Goal: Communication & Community: Answer question/provide support

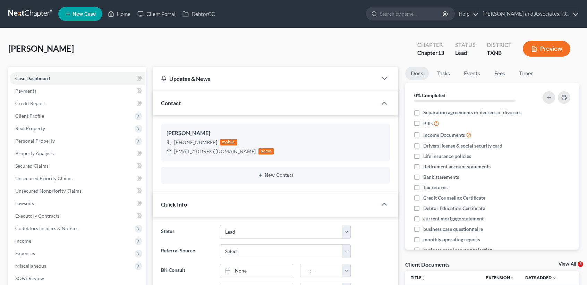
select select "8"
select select "0"
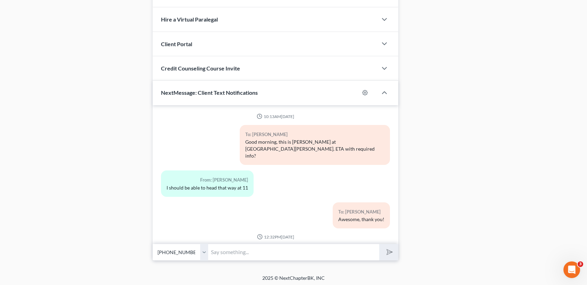
scroll to position [1451, 0]
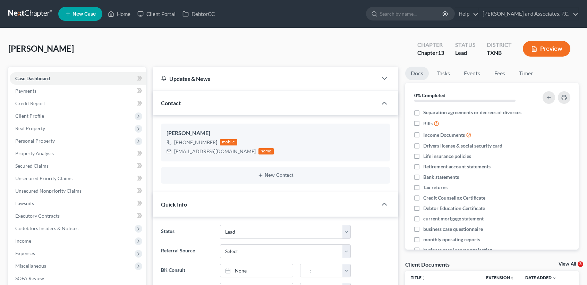
select select "8"
select select "0"
click at [125, 11] on link "Home" at bounding box center [118, 14] width 29 height 12
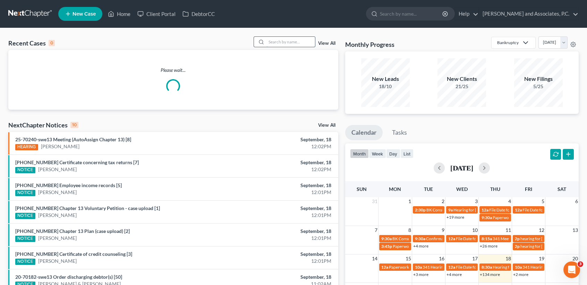
click at [294, 38] on input "search" at bounding box center [291, 42] width 49 height 10
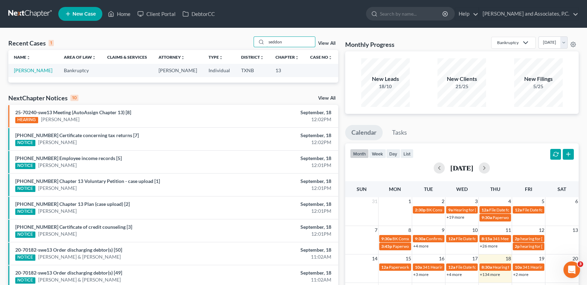
type input "seddon"
click at [23, 66] on td "Seddon, Brent" at bounding box center [33, 70] width 50 height 13
click at [22, 69] on link "Seddon, Brent" at bounding box center [33, 70] width 39 height 6
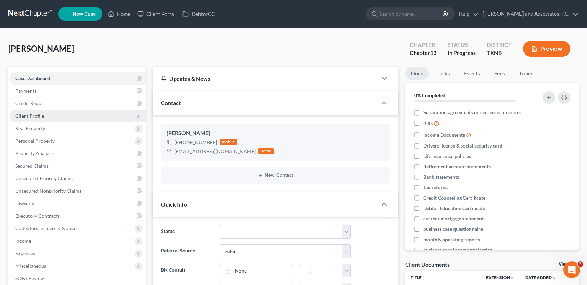
scroll to position [744, 0]
click at [39, 118] on span "Client Profile" at bounding box center [29, 116] width 29 height 6
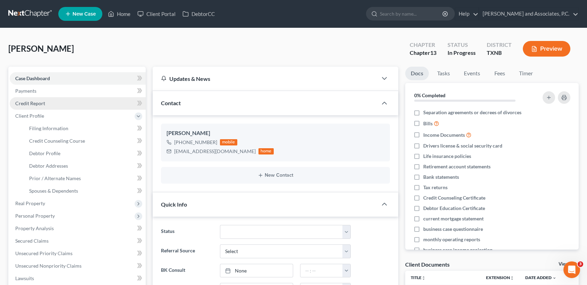
click at [39, 100] on span "Credit Report" at bounding box center [30, 103] width 30 height 6
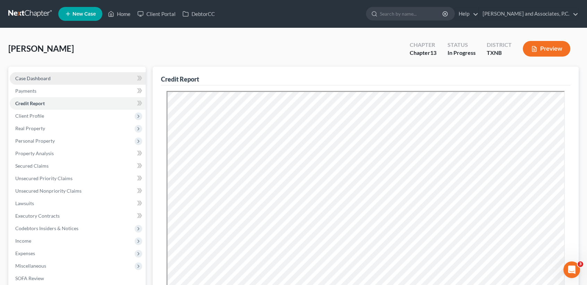
click at [64, 79] on link "Case Dashboard" at bounding box center [78, 78] width 136 height 12
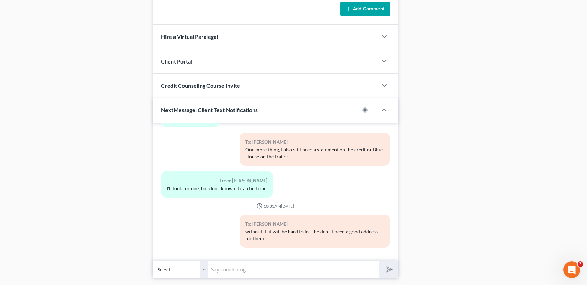
scroll to position [590, 0]
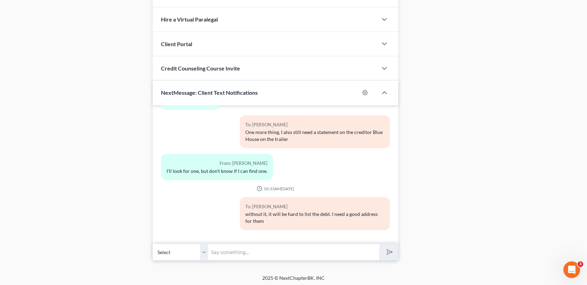
drag, startPoint x: 225, startPoint y: 256, endPoint x: 205, endPoint y: 254, distance: 19.8
click at [224, 256] on input "text" at bounding box center [293, 252] width 171 height 17
click at [379, 244] on button "submit" at bounding box center [388, 252] width 19 height 16
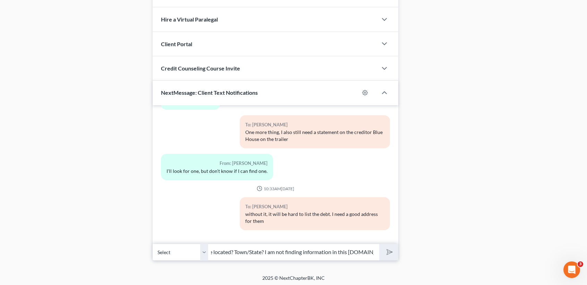
type input "Where is BlueHouse located? Town/State? I am not finding information in this cr…"
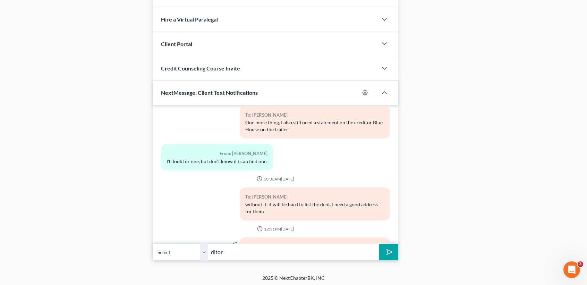
scroll to position [795, 0]
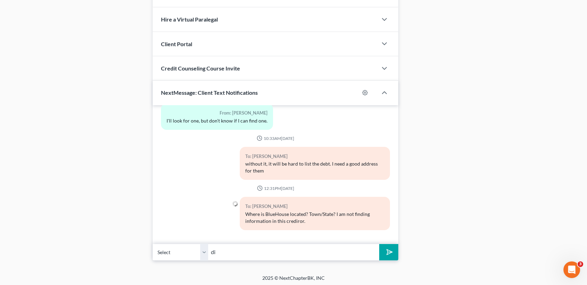
type input "d"
type input "creditor*"
click at [379, 244] on button "submit" at bounding box center [388, 252] width 19 height 16
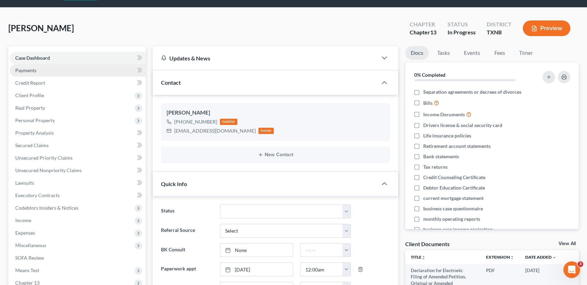
scroll to position [0, 0]
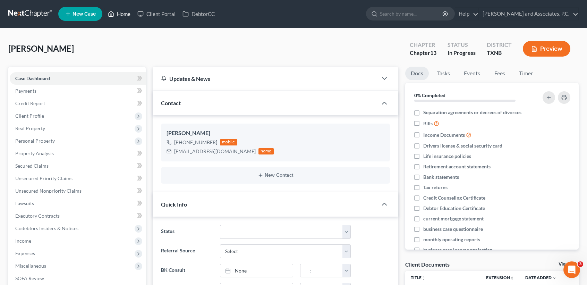
click at [118, 12] on link "Home" at bounding box center [118, 14] width 29 height 12
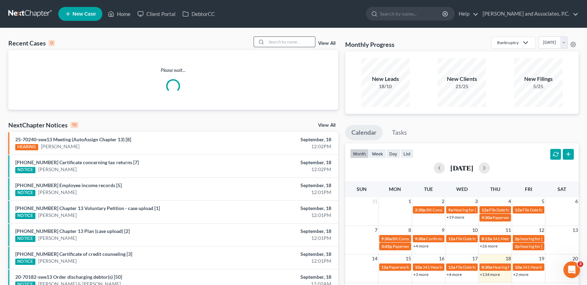
click at [297, 45] on input "search" at bounding box center [291, 42] width 49 height 10
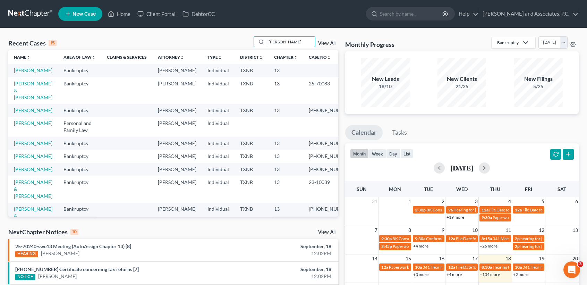
type input "johns"
click at [21, 77] on td "Johnson, Glenn" at bounding box center [33, 70] width 50 height 13
click at [21, 73] on link "Johnson, Glenn" at bounding box center [33, 70] width 39 height 6
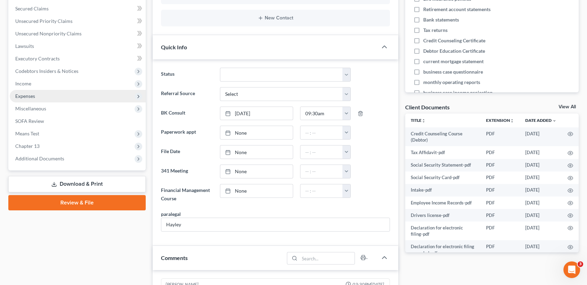
scroll to position [139, 0]
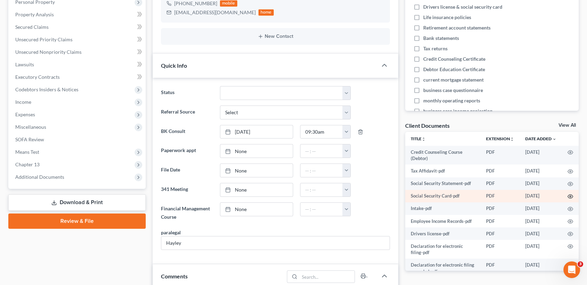
click at [568, 199] on icon "button" at bounding box center [571, 197] width 6 height 6
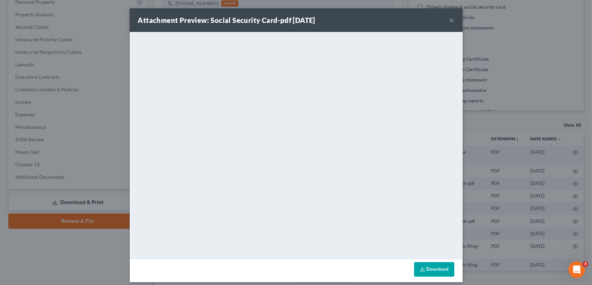
click at [450, 23] on button "×" at bounding box center [452, 20] width 5 height 8
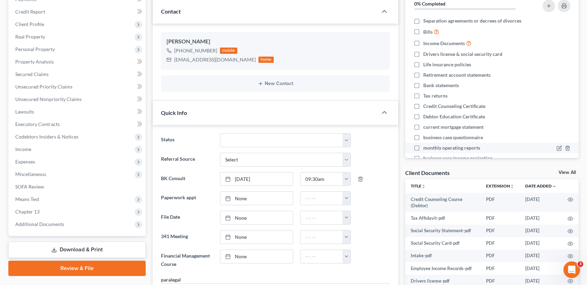
scroll to position [0, 0]
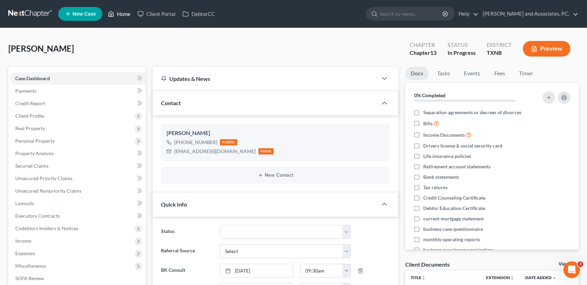
click at [119, 15] on link "Home" at bounding box center [118, 14] width 29 height 12
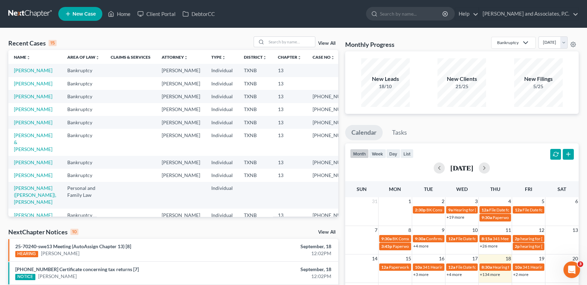
click at [291, 229] on div "NextChapter Notices 10 View All" at bounding box center [173, 233] width 330 height 11
click at [19, 86] on link "Seddon, Brent" at bounding box center [33, 84] width 39 height 6
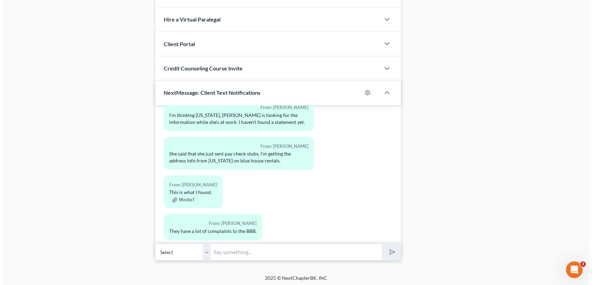
scroll to position [974, 0]
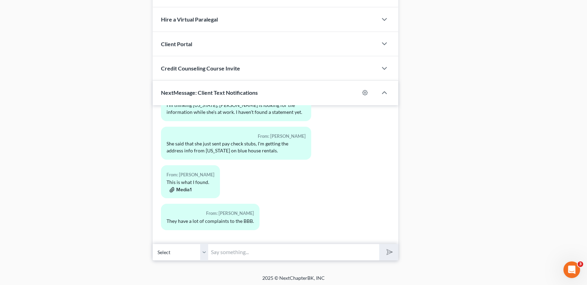
click at [184, 188] on button "Media1" at bounding box center [180, 190] width 22 height 6
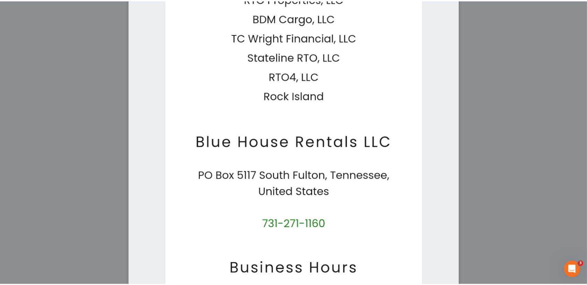
scroll to position [0, 0]
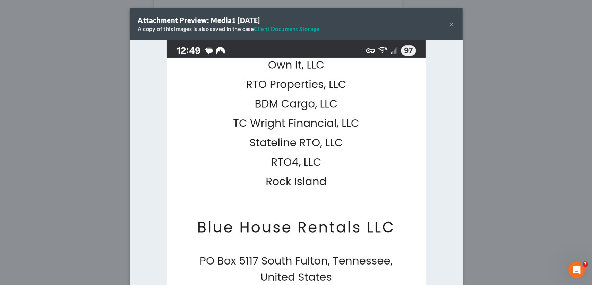
click at [450, 21] on button "×" at bounding box center [452, 24] width 5 height 8
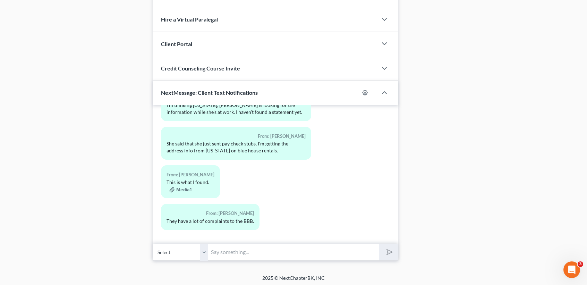
click at [239, 250] on input "text" at bounding box center [293, 252] width 171 height 17
click at [315, 254] on input "text" at bounding box center [293, 252] width 171 height 17
click at [294, 249] on input "text" at bounding box center [293, 252] width 171 height 17
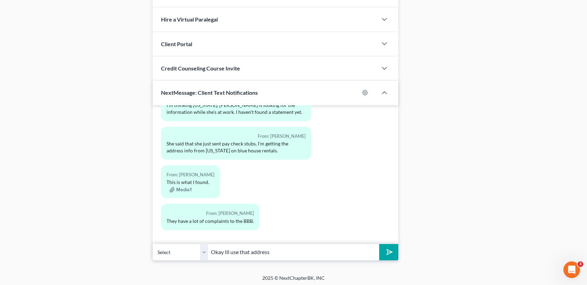
type input "Okay Ill use that address"
click at [379, 244] on button "submit" at bounding box center [388, 252] width 19 height 16
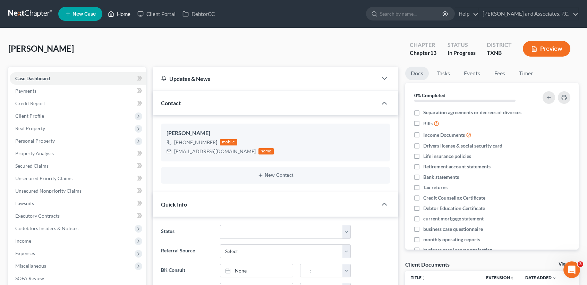
click at [126, 13] on link "Home" at bounding box center [118, 14] width 29 height 12
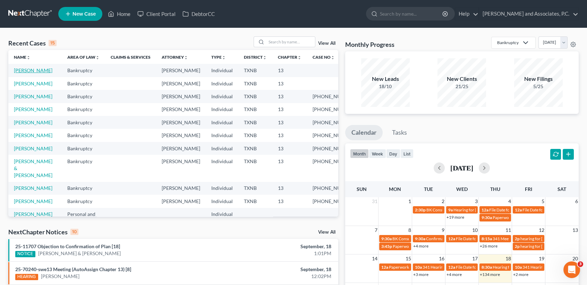
click at [20, 73] on link "Seddon, Brent" at bounding box center [33, 70] width 39 height 6
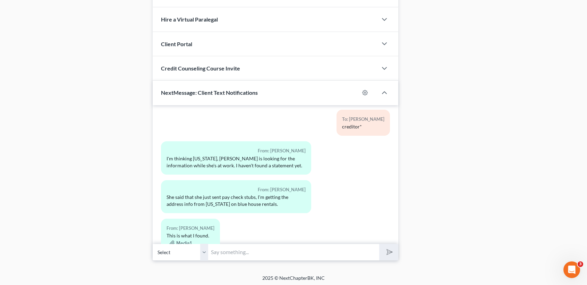
scroll to position [1050, 0]
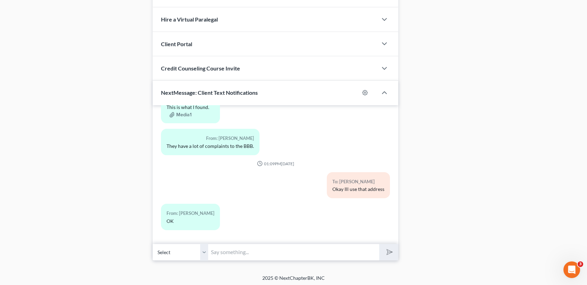
click at [280, 253] on input "text" at bounding box center [293, 252] width 171 height 17
click at [343, 245] on input "text" at bounding box center [293, 252] width 171 height 17
type input "Kimberly sent May-current. I need March and April too."
click at [379, 244] on button "submit" at bounding box center [388, 252] width 19 height 16
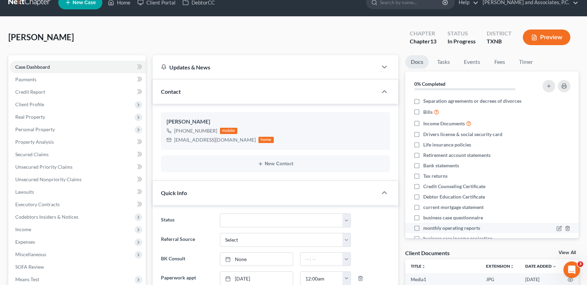
scroll to position [0, 0]
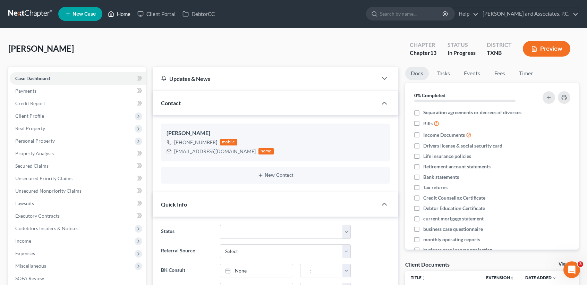
click at [116, 13] on link "Home" at bounding box center [118, 14] width 29 height 12
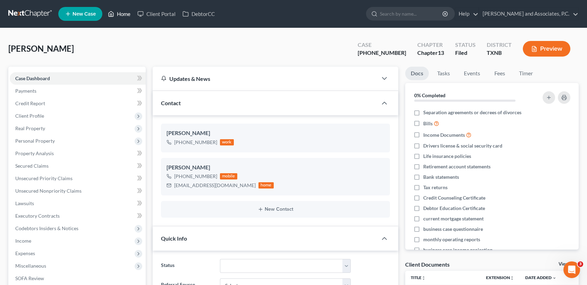
click at [120, 13] on link "Home" at bounding box center [118, 14] width 29 height 12
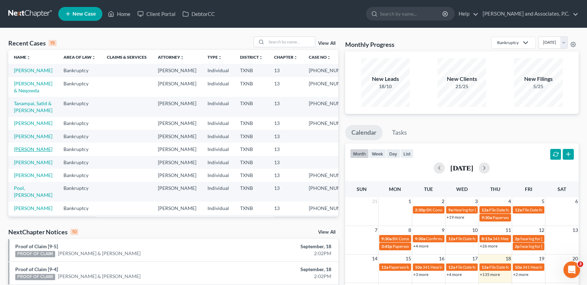
click at [33, 152] on link "Seddon, Brent" at bounding box center [33, 149] width 39 height 6
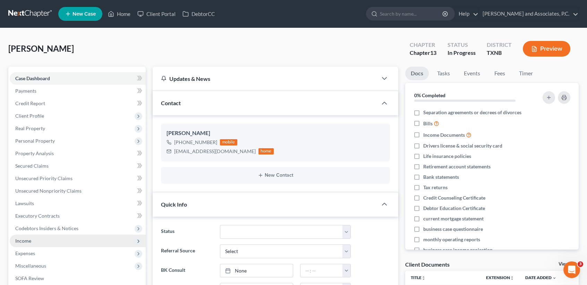
click at [34, 243] on span "Income" at bounding box center [78, 241] width 136 height 12
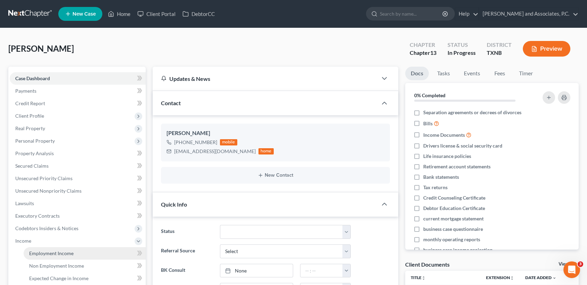
click at [40, 254] on span "Employment Income" at bounding box center [51, 253] width 44 height 6
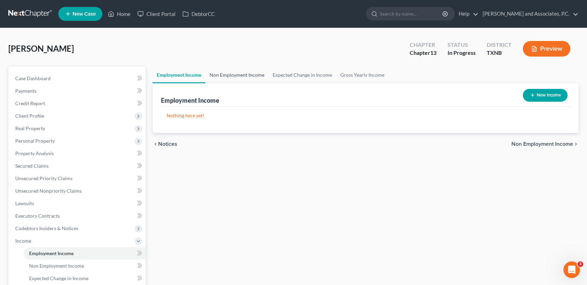
click at [243, 79] on link "Non Employment Income" at bounding box center [236, 75] width 63 height 17
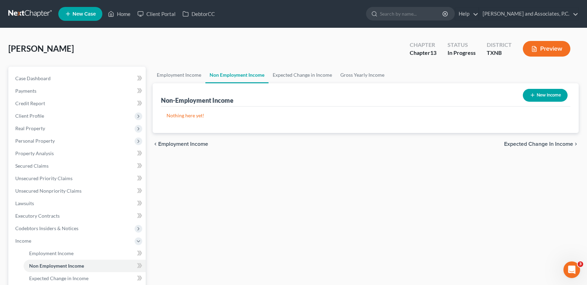
drag, startPoint x: 142, startPoint y: 71, endPoint x: 147, endPoint y: 71, distance: 5.2
click at [143, 71] on div "Case Dashboard Payments Invoices Payments Payments Credit Report Client Profile…" at bounding box center [76, 222] width 137 height 311
click at [160, 71] on link "Employment Income" at bounding box center [179, 75] width 53 height 17
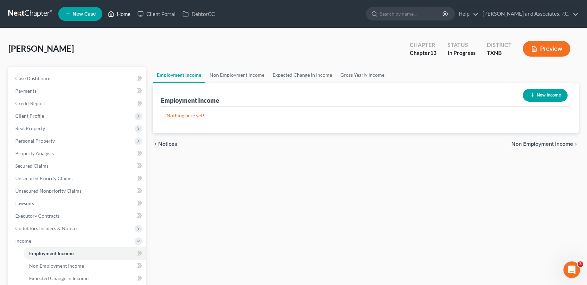
click at [111, 18] on icon at bounding box center [111, 14] width 6 height 8
